Goal: Transaction & Acquisition: Purchase product/service

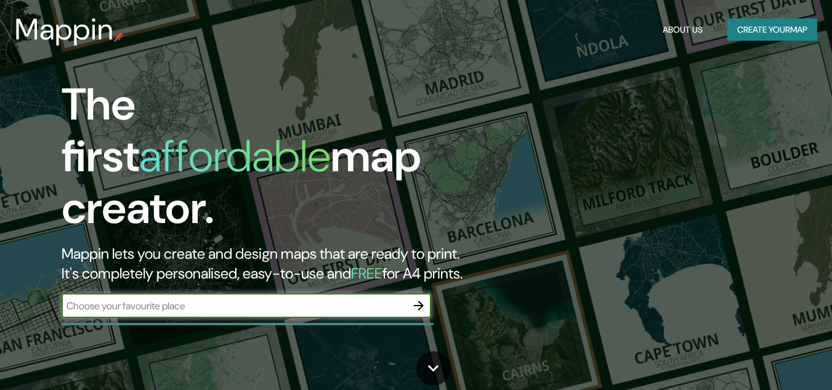
click at [326, 299] on input "text" at bounding box center [234, 306] width 345 height 14
type input "m"
click at [421, 298] on icon "button" at bounding box center [418, 305] width 15 height 15
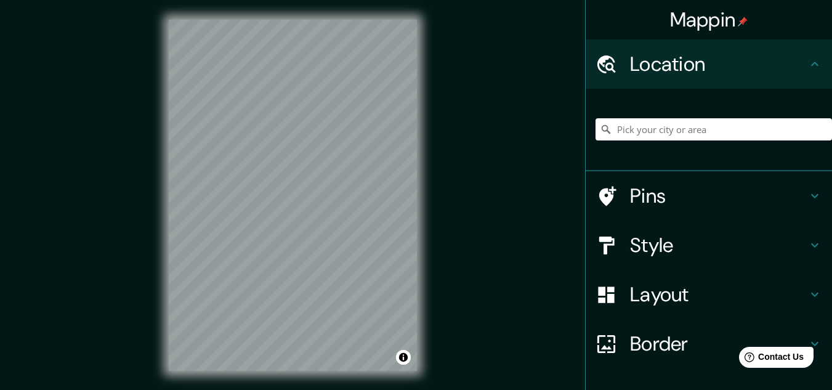
click at [648, 141] on div at bounding box center [713, 129] width 236 height 62
click at [641, 126] on input "Pick your city or area" at bounding box center [713, 129] width 236 height 22
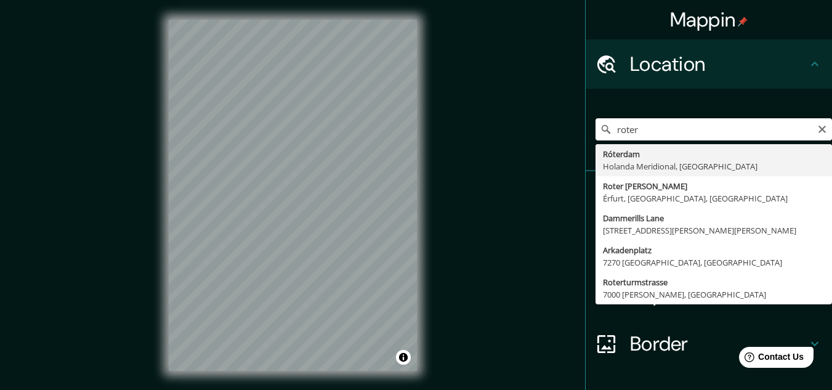
type input "[GEOGRAPHIC_DATA], [GEOGRAPHIC_DATA], [GEOGRAPHIC_DATA]"
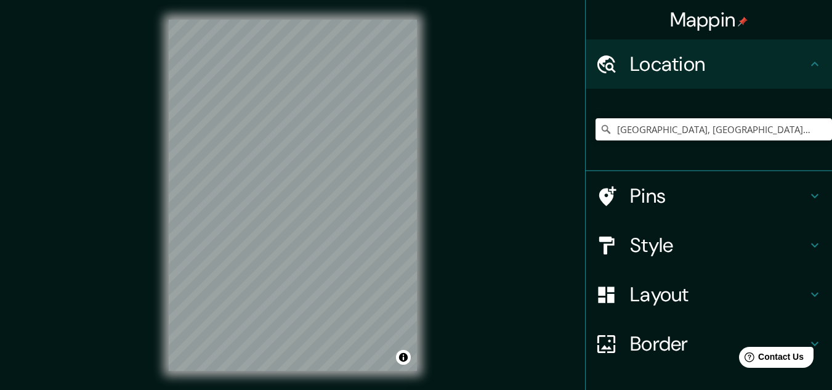
click at [653, 236] on h4 "Style" at bounding box center [718, 245] width 177 height 25
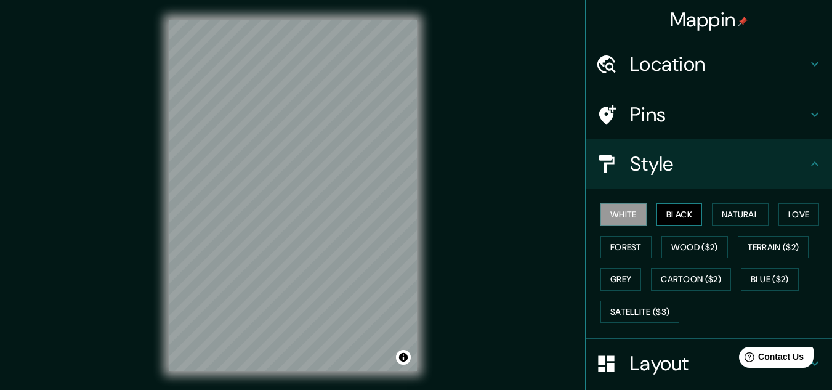
click at [664, 217] on button "Black" at bounding box center [679, 214] width 46 height 23
click at [731, 209] on button "Natural" at bounding box center [740, 214] width 57 height 23
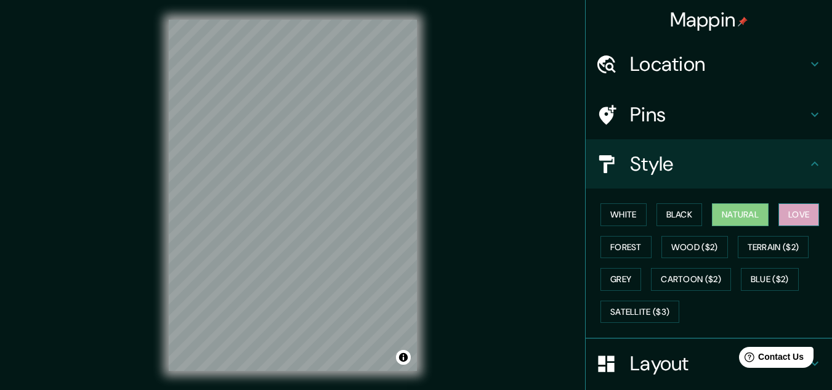
click at [802, 217] on button "Love" at bounding box center [798, 214] width 41 height 23
click at [600, 243] on button "Forest" at bounding box center [625, 247] width 51 height 23
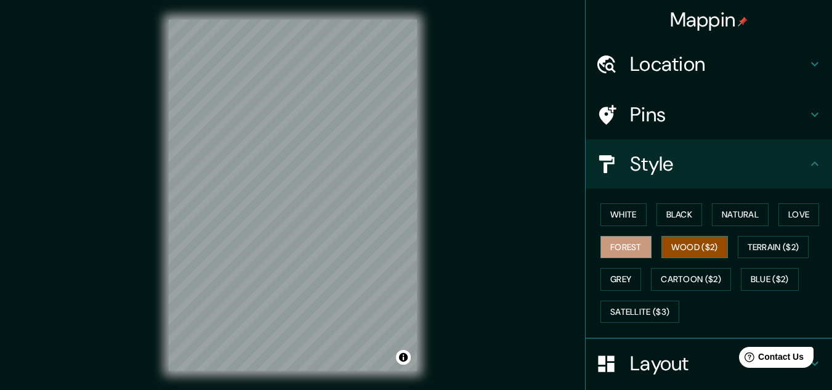
click at [678, 254] on button "Wood ($2)" at bounding box center [694, 247] width 66 height 23
click at [619, 220] on button "White" at bounding box center [623, 214] width 46 height 23
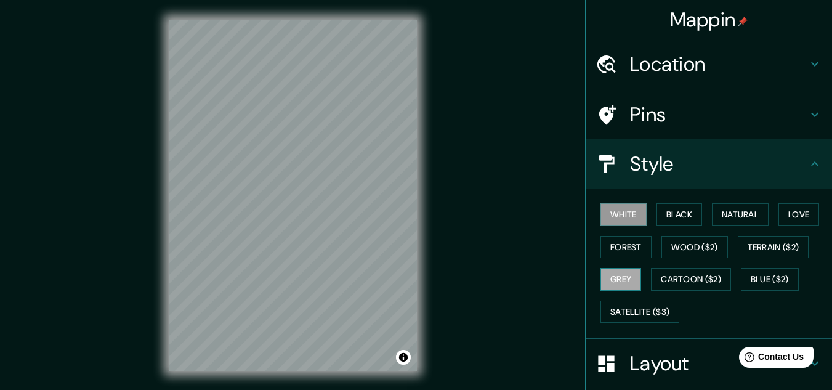
click at [608, 282] on button "Grey" at bounding box center [620, 279] width 41 height 23
click at [674, 214] on button "Black" at bounding box center [679, 214] width 46 height 23
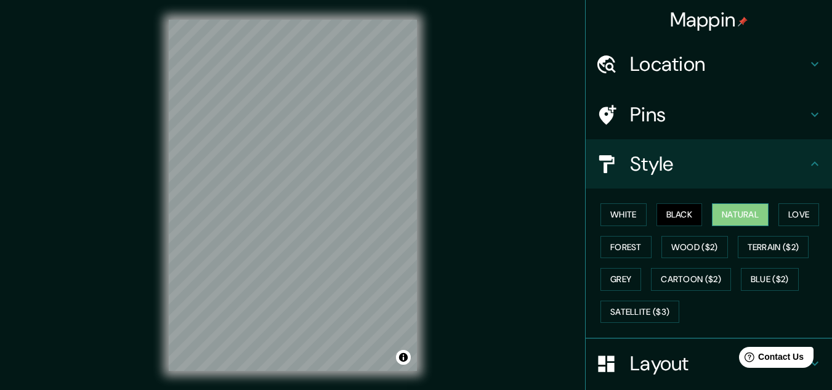
click at [740, 213] on button "Natural" at bounding box center [740, 214] width 57 height 23
